Goal: Information Seeking & Learning: Learn about a topic

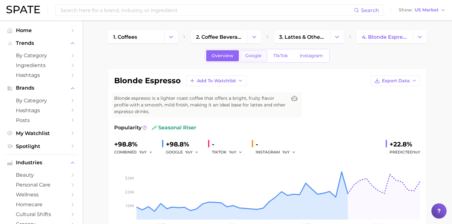
click at [253, 58] on link "Google" at bounding box center [253, 55] width 27 height 11
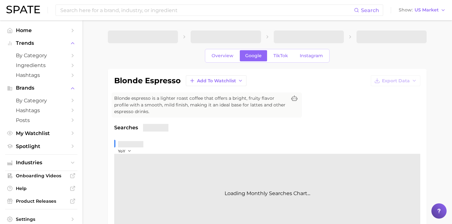
scroll to position [111, 0]
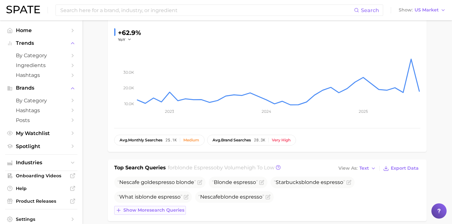
click at [174, 195] on span "espresso" at bounding box center [169, 197] width 23 height 6
click at [176, 208] on span "Show more search queries" at bounding box center [153, 209] width 61 height 5
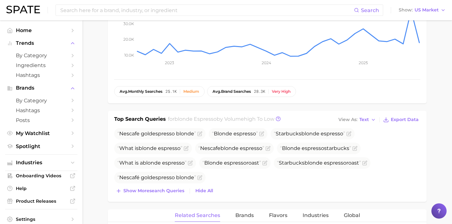
scroll to position [161, 0]
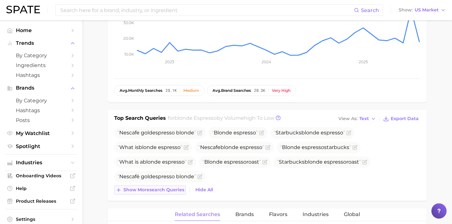
click at [173, 187] on span "Show more search queries" at bounding box center [153, 189] width 61 height 5
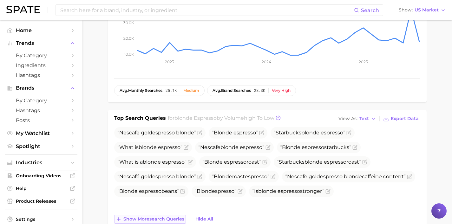
click at [174, 217] on span "Show more search queries" at bounding box center [153, 218] width 61 height 5
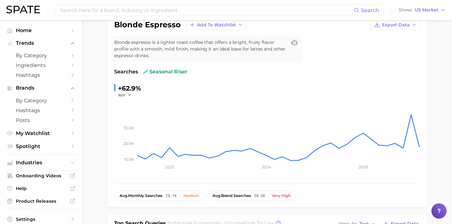
scroll to position [0, 0]
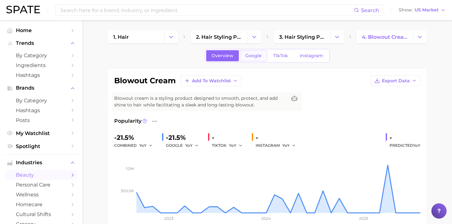
click at [253, 57] on span "Google" at bounding box center [253, 55] width 16 height 5
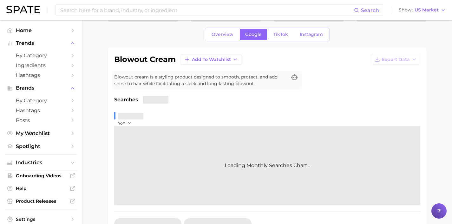
scroll to position [114, 0]
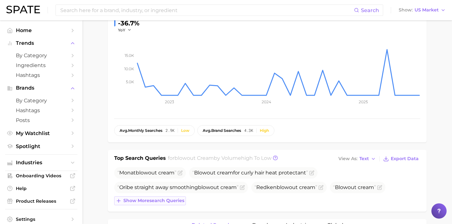
click at [172, 203] on span "Show more search queries" at bounding box center [153, 200] width 61 height 5
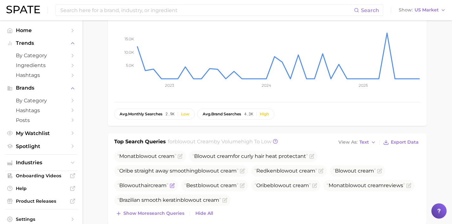
scroll to position [145, 0]
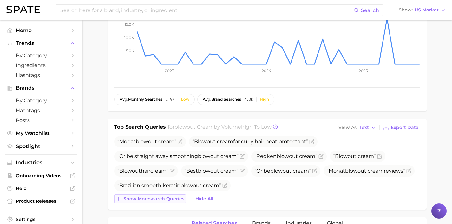
click at [175, 198] on span "Show more search queries" at bounding box center [153, 198] width 61 height 5
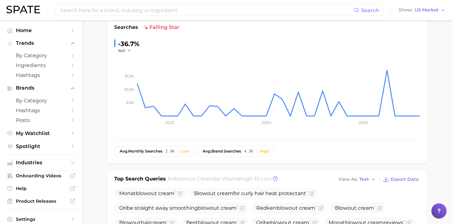
scroll to position [0, 0]
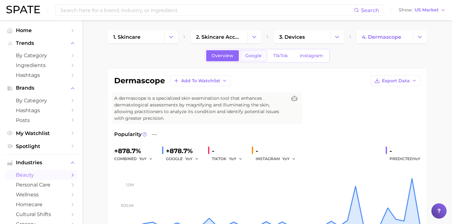
click at [256, 55] on span "Google" at bounding box center [253, 55] width 16 height 5
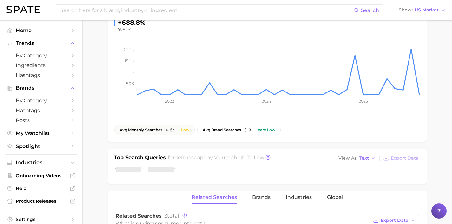
scroll to position [128, 0]
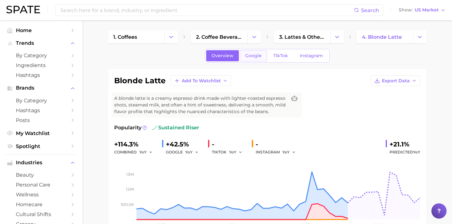
click at [249, 56] on span "Google" at bounding box center [253, 55] width 16 height 5
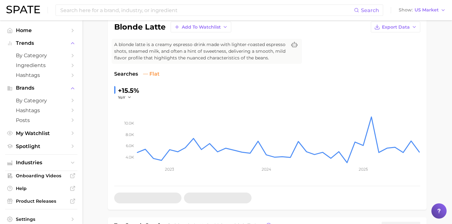
scroll to position [115, 0]
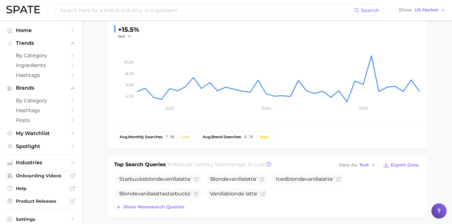
click at [178, 202] on div "Starbucks blonde vanilla latte Blonde vanilla latte Iced blonde vanilla latte B…" at bounding box center [267, 192] width 306 height 38
click at [177, 204] on span "Show more search queries" at bounding box center [153, 206] width 61 height 5
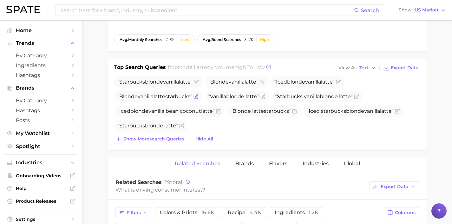
scroll to position [215, 0]
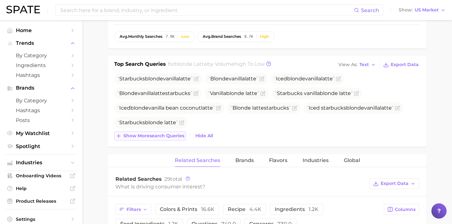
click at [162, 137] on span "Show more search queries" at bounding box center [153, 135] width 61 height 5
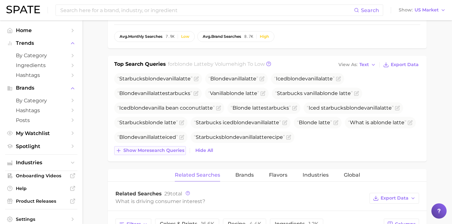
click at [166, 151] on span "Show more search queries" at bounding box center [153, 150] width 61 height 5
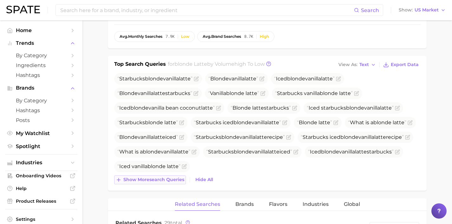
click at [173, 177] on span "Show more search queries" at bounding box center [153, 179] width 61 height 5
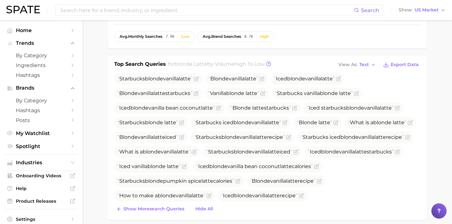
scroll to position [0, 0]
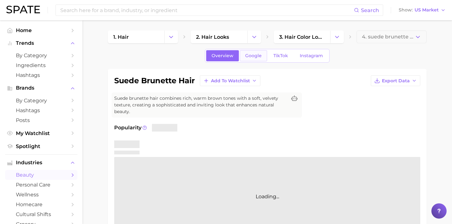
click at [255, 55] on span "Google" at bounding box center [253, 55] width 16 height 5
click at [248, 59] on link "Google" at bounding box center [253, 55] width 27 height 11
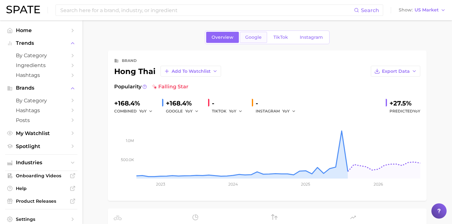
click at [248, 32] on link "Google" at bounding box center [253, 37] width 27 height 11
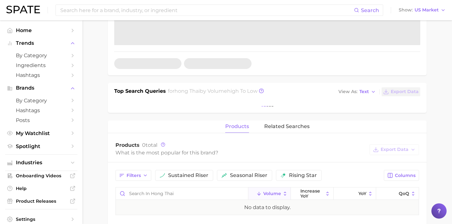
scroll to position [151, 0]
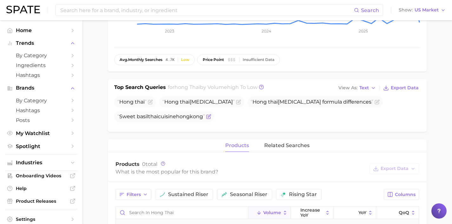
click at [211, 115] on icon "Flag as miscategorized or irrelevant" at bounding box center [209, 115] width 3 height 3
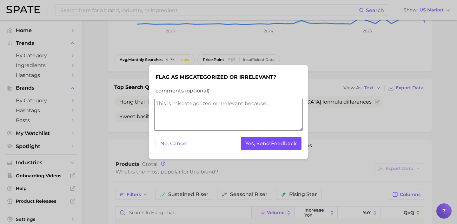
click at [254, 139] on button "Yes, Send Feedback" at bounding box center [271, 143] width 61 height 13
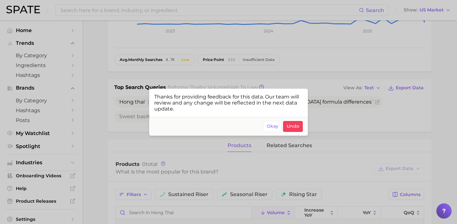
click at [339, 134] on div at bounding box center [228, 112] width 457 height 224
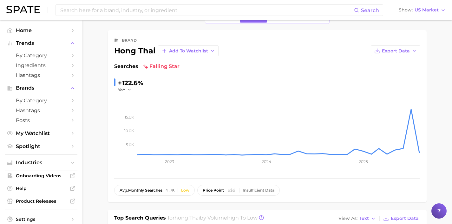
scroll to position [0, 0]
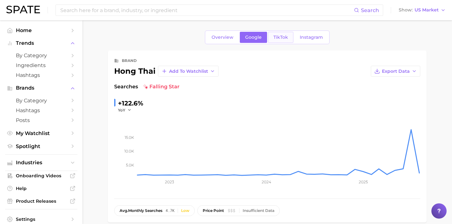
click at [286, 41] on link "TikTok" at bounding box center [280, 37] width 25 height 11
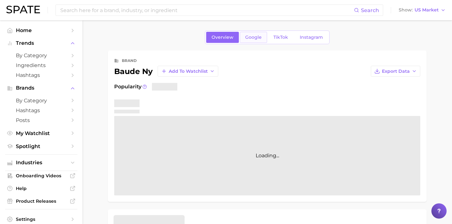
click at [255, 33] on link "Google" at bounding box center [253, 37] width 27 height 11
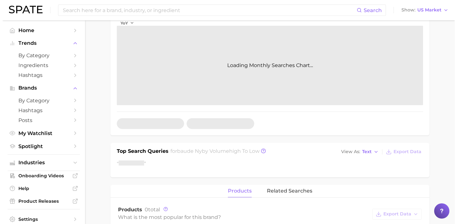
scroll to position [199, 0]
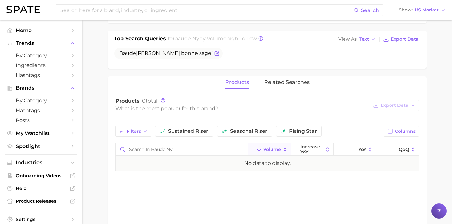
drag, startPoint x: 200, startPoint y: 53, endPoint x: 120, endPoint y: 55, distance: 80.0
click at [120, 55] on span "[PERSON_NAME] belle bonne sage" at bounding box center [165, 53] width 96 height 6
copy span "Baude cordier belle bonne sage"
click at [214, 55] on icon "Flag as miscategorized or irrelevant" at bounding box center [216, 53] width 5 height 5
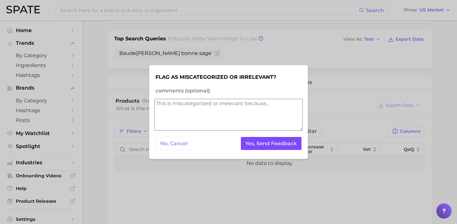
click at [264, 138] on button "Yes, Send Feedback" at bounding box center [271, 143] width 61 height 13
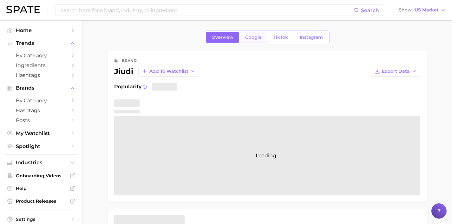
click at [247, 40] on link "Google" at bounding box center [253, 37] width 27 height 11
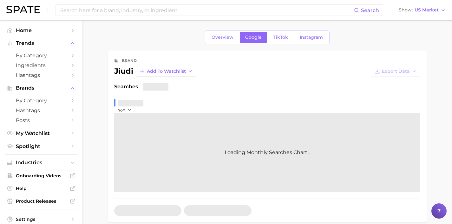
scroll to position [127, 0]
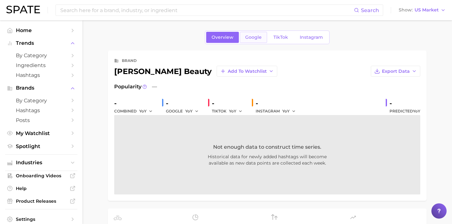
click at [251, 36] on span "Google" at bounding box center [253, 37] width 16 height 5
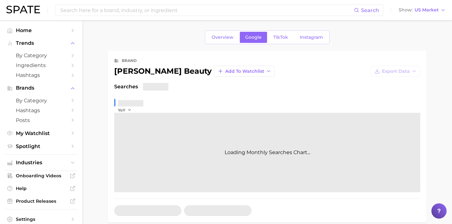
scroll to position [60, 0]
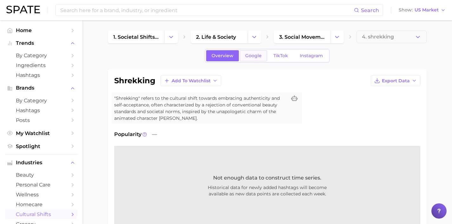
click at [248, 57] on span "Google" at bounding box center [253, 55] width 16 height 5
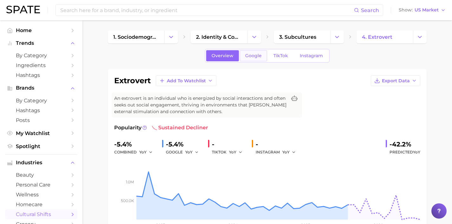
click at [259, 56] on span "Google" at bounding box center [253, 55] width 16 height 5
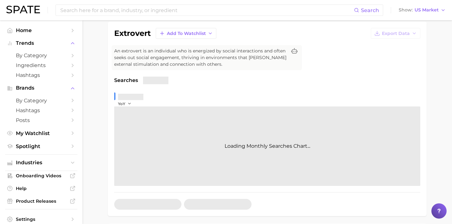
scroll to position [132, 0]
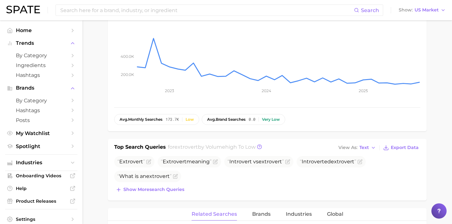
click at [174, 169] on ul "Extrovert Extrovert meaning Introvert vs extrovert Introverted extrovert What i…" at bounding box center [267, 169] width 306 height 26
click at [177, 194] on div "Top Search Queries for extrovert by Volume high to low View As Text Export Data…" at bounding box center [267, 170] width 319 height 62
click at [175, 189] on span "Show more search queries" at bounding box center [153, 189] width 61 height 5
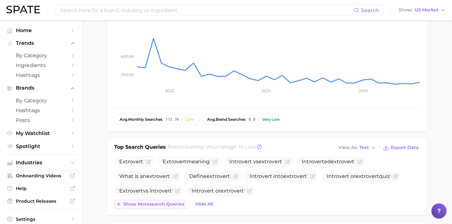
click at [175, 206] on span "Show more search queries" at bounding box center [153, 203] width 61 height 5
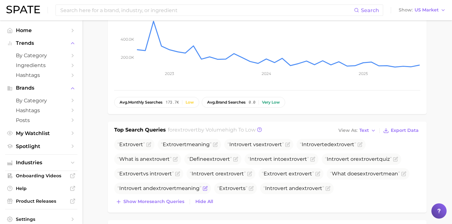
scroll to position [177, 0]
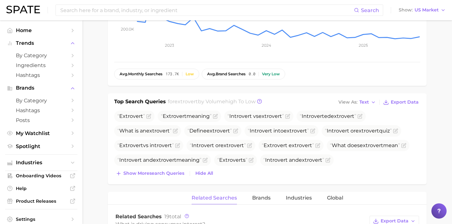
click at [168, 179] on div "Top Search Queries for extrovert by Volume high to low View As Text Export Data…" at bounding box center [267, 138] width 319 height 91
click at [168, 177] on button "Show more search queries" at bounding box center [150, 173] width 72 height 9
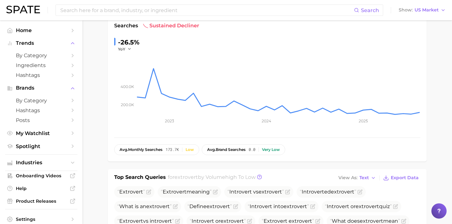
scroll to position [0, 0]
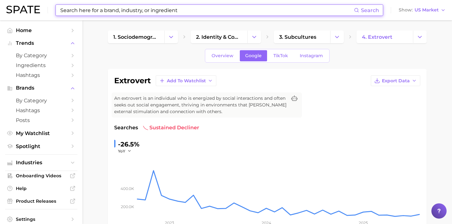
click at [108, 8] on input at bounding box center [207, 10] width 294 height 11
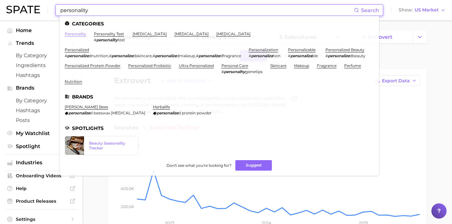
click at [77, 33] on link "personality" at bounding box center [76, 33] width 22 height 5
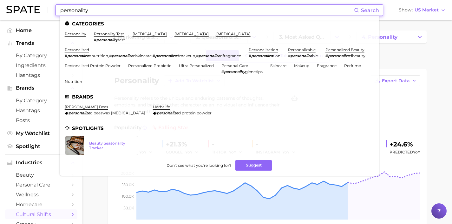
click at [160, 14] on input "personality" at bounding box center [207, 10] width 294 height 11
drag, startPoint x: 177, startPoint y: 13, endPoint x: 23, endPoint y: 12, distance: 153.9
click at [23, 12] on div "personality Search Categories personality personality test # personality test b…" at bounding box center [225, 10] width 439 height 20
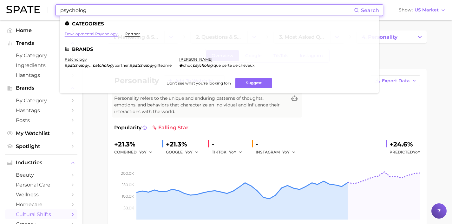
type input "psycholog"
click at [104, 32] on link "developmental psychology" at bounding box center [91, 33] width 53 height 5
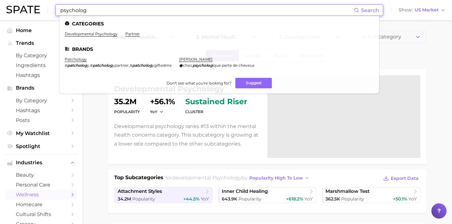
click at [108, 13] on input "psycholog" at bounding box center [207, 10] width 294 height 11
drag, startPoint x: 109, startPoint y: 12, endPoint x: 43, endPoint y: 10, distance: 65.7
click at [43, 10] on div "psycholog Search Categories developmental psychology partner Brands patchology …" at bounding box center [225, 10] width 439 height 20
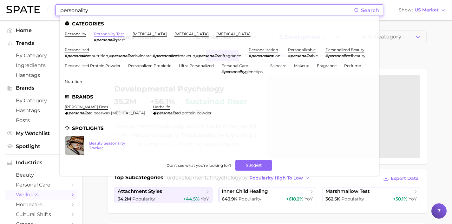
type input "personality"
click at [110, 32] on link "personality test" at bounding box center [109, 33] width 30 height 5
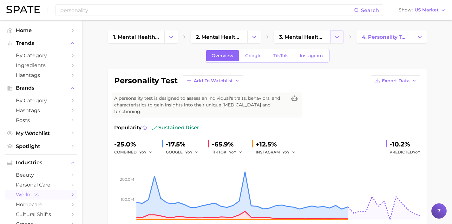
click at [338, 37] on icon "Change Category" at bounding box center [337, 37] width 7 height 7
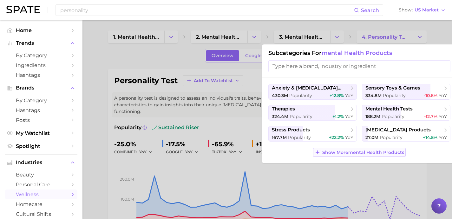
click at [376, 148] on button "Show More mental health products" at bounding box center [359, 152] width 93 height 9
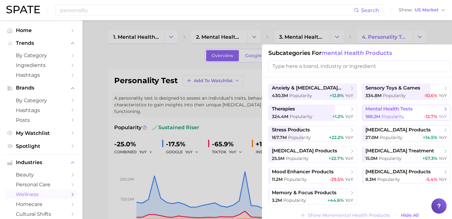
click at [409, 112] on button "mental health tests 188.2m Popularity -12.7% YoY" at bounding box center [406, 113] width 89 height 16
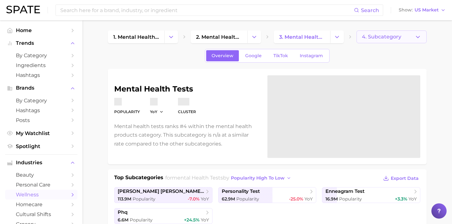
click at [408, 38] on button "4. Subcategory" at bounding box center [392, 36] width 70 height 13
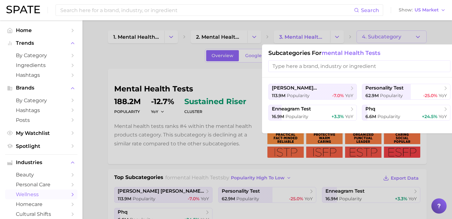
click at [242, 71] on div at bounding box center [226, 109] width 452 height 219
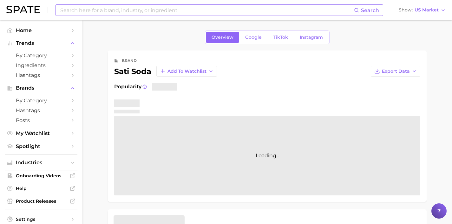
click at [78, 10] on input at bounding box center [207, 10] width 294 height 11
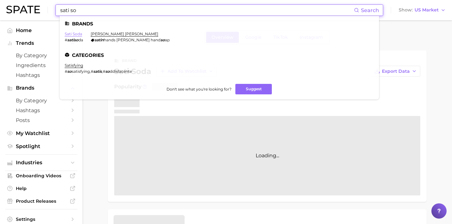
type input "sati so"
click at [71, 33] on link "sati soda" at bounding box center [73, 33] width 17 height 5
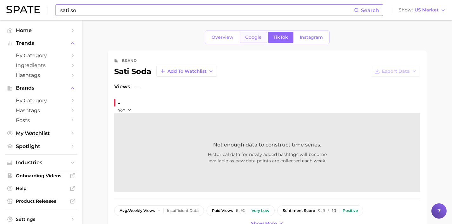
click at [250, 37] on span "Google" at bounding box center [253, 37] width 16 height 5
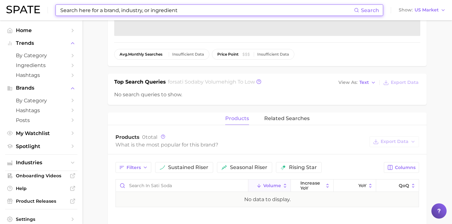
scroll to position [160, 0]
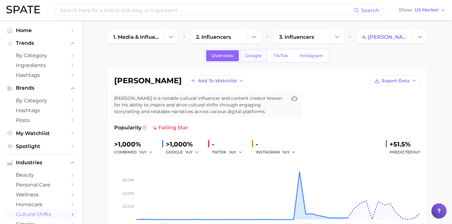
click at [253, 54] on span "Google" at bounding box center [253, 55] width 16 height 5
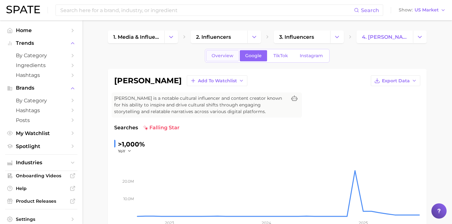
click at [222, 52] on link "Overview" at bounding box center [222, 55] width 33 height 11
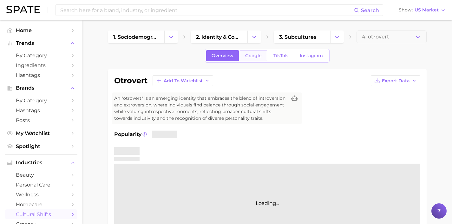
click at [251, 56] on span "Google" at bounding box center [253, 55] width 16 height 5
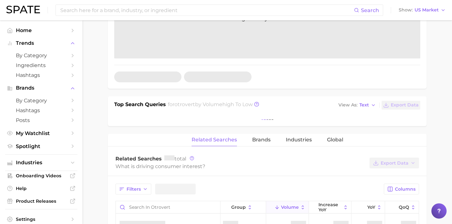
scroll to position [190, 0]
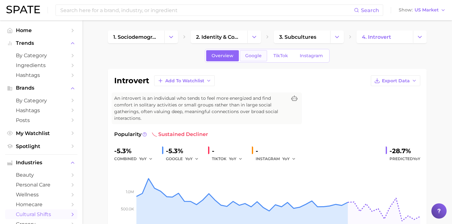
click at [251, 56] on span "Google" at bounding box center [253, 55] width 16 height 5
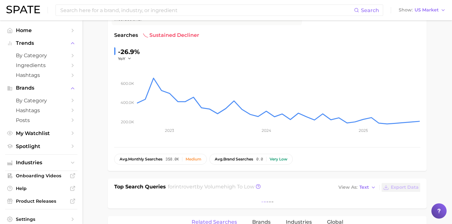
scroll to position [203, 0]
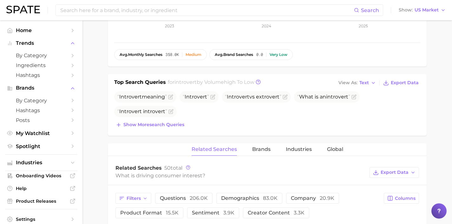
click at [180, 104] on ul "Introvert meaning Introvert Introvert vs extrovert What is an introvert Introve…" at bounding box center [267, 104] width 306 height 26
click at [168, 128] on button "Show more search queries" at bounding box center [150, 124] width 72 height 9
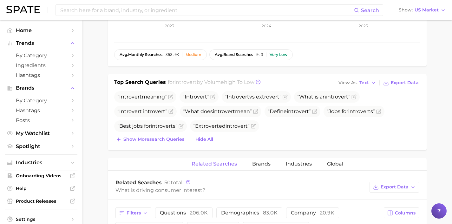
click at [167, 144] on div "Top Search Queries for introvert by Volume high to low View As Text Export Data…" at bounding box center [267, 112] width 319 height 76
click at [170, 142] on span "Show more search queries" at bounding box center [153, 138] width 61 height 5
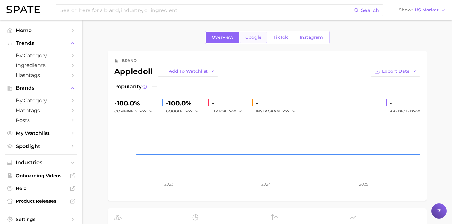
click at [254, 36] on span "Google" at bounding box center [253, 37] width 16 height 5
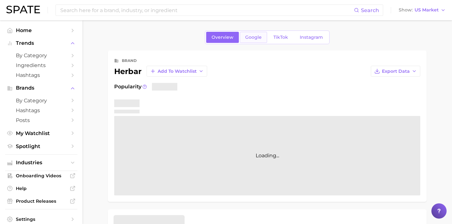
click at [246, 36] on span "Google" at bounding box center [253, 37] width 16 height 5
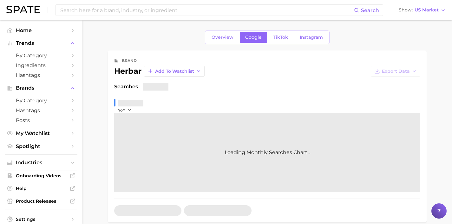
scroll to position [130, 0]
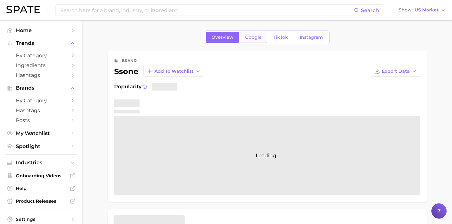
click at [251, 37] on span "Google" at bounding box center [253, 37] width 16 height 5
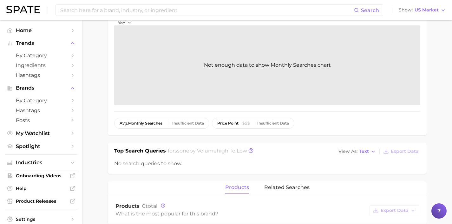
scroll to position [100, 0]
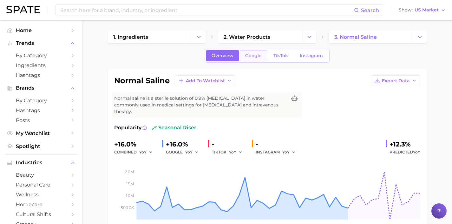
click at [248, 56] on span "Google" at bounding box center [253, 55] width 16 height 5
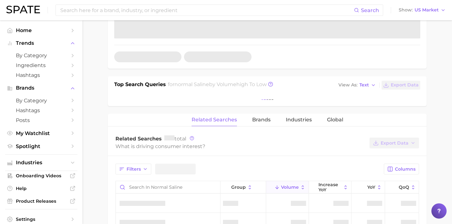
scroll to position [262, 0]
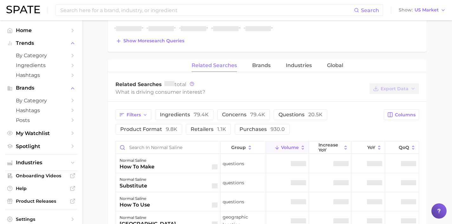
click at [167, 39] on div "Top Search Queries for normal saline by Volume high to low View As Text Export …" at bounding box center [267, 30] width 319 height 43
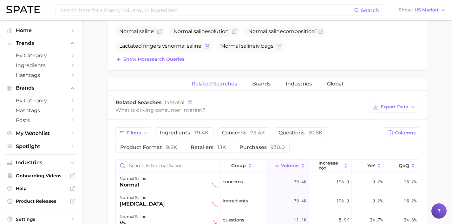
click at [173, 43] on span "normal" at bounding box center [176, 46] width 18 height 6
click at [181, 56] on span "Show more search queries" at bounding box center [153, 58] width 61 height 5
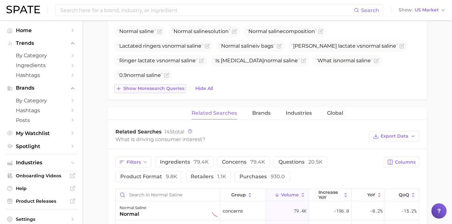
click at [175, 84] on button "Show more search queries" at bounding box center [150, 88] width 72 height 9
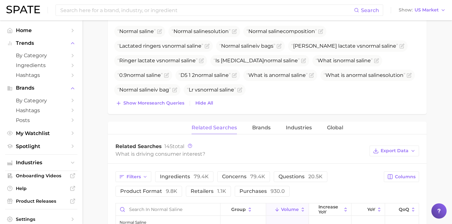
click at [173, 101] on div "Top Search Queries for normal saline by Volume high to low View As Text Export …" at bounding box center [267, 61] width 319 height 105
click at [173, 100] on button "Show more search queries" at bounding box center [150, 103] width 72 height 9
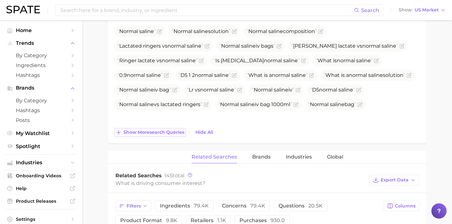
click at [170, 129] on span "Show more search queries" at bounding box center [153, 131] width 61 height 5
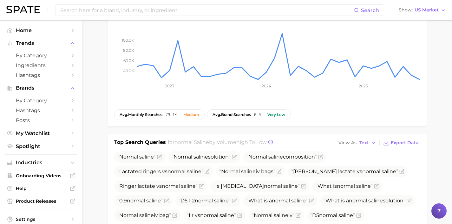
scroll to position [0, 0]
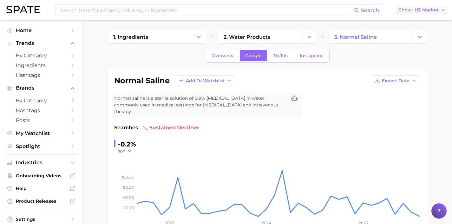
click at [422, 11] on span "US Market" at bounding box center [427, 9] width 24 height 3
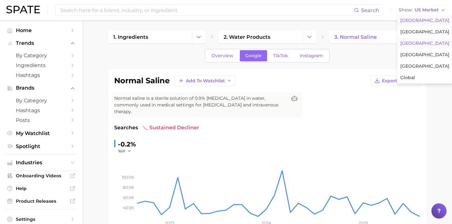
click at [422, 45] on button "France" at bounding box center [425, 43] width 56 height 11
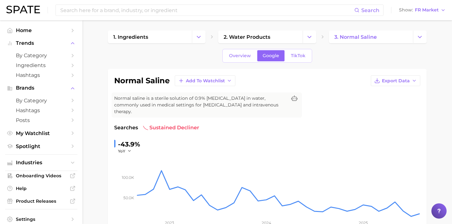
scroll to position [114, 0]
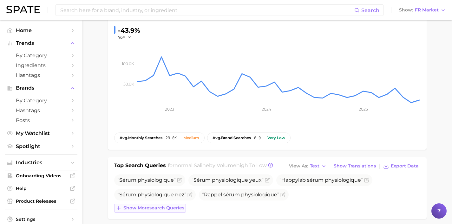
click at [178, 205] on span "Show more search queries" at bounding box center [153, 207] width 61 height 5
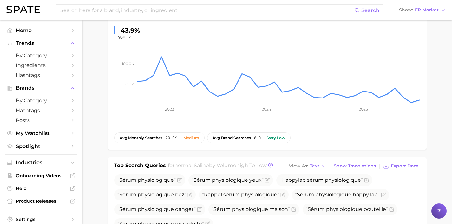
scroll to position [0, 0]
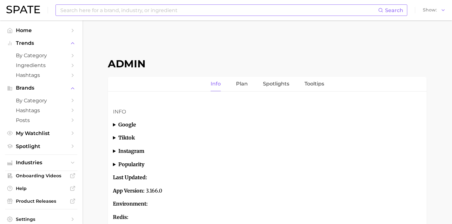
click at [157, 9] on input at bounding box center [219, 10] width 319 height 11
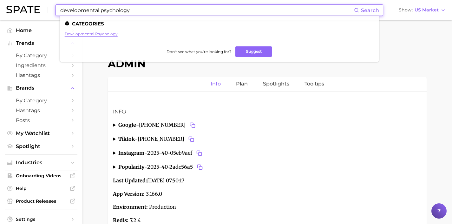
type input "developmental psychology"
click at [104, 32] on link "developmental psychology" at bounding box center [91, 33] width 53 height 5
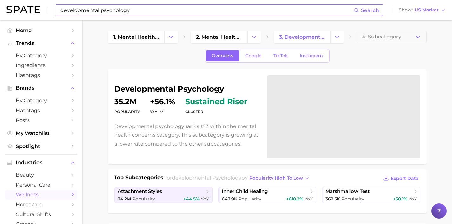
click at [248, 10] on input "developmental psychology" at bounding box center [207, 10] width 294 height 11
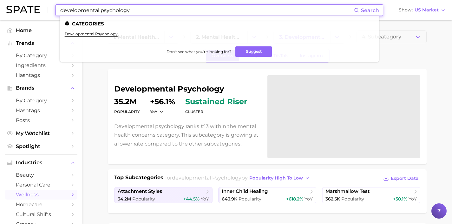
drag, startPoint x: 248, startPoint y: 10, endPoint x: 9, endPoint y: -4, distance: 238.9
click at [9, 0] on html "developmental psychology Search Categories developmental psychology Don't see w…" at bounding box center [226, 112] width 452 height 224
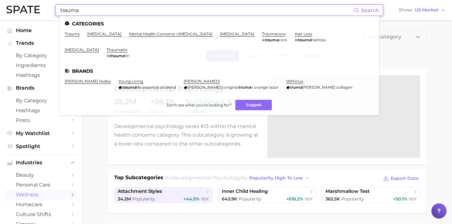
drag, startPoint x: 103, startPoint y: 10, endPoint x: 33, endPoint y: 4, distance: 70.1
click at [34, 4] on div "trauma Search Categories trauma [MEDICAL_DATA] mental health concerns > [MEDICA…" at bounding box center [225, 10] width 439 height 20
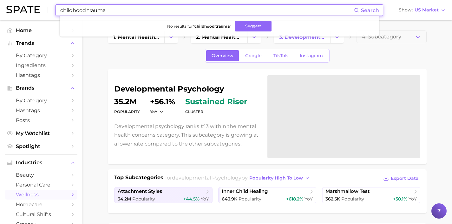
type input "childhood trauma"
